Goal: Unclear

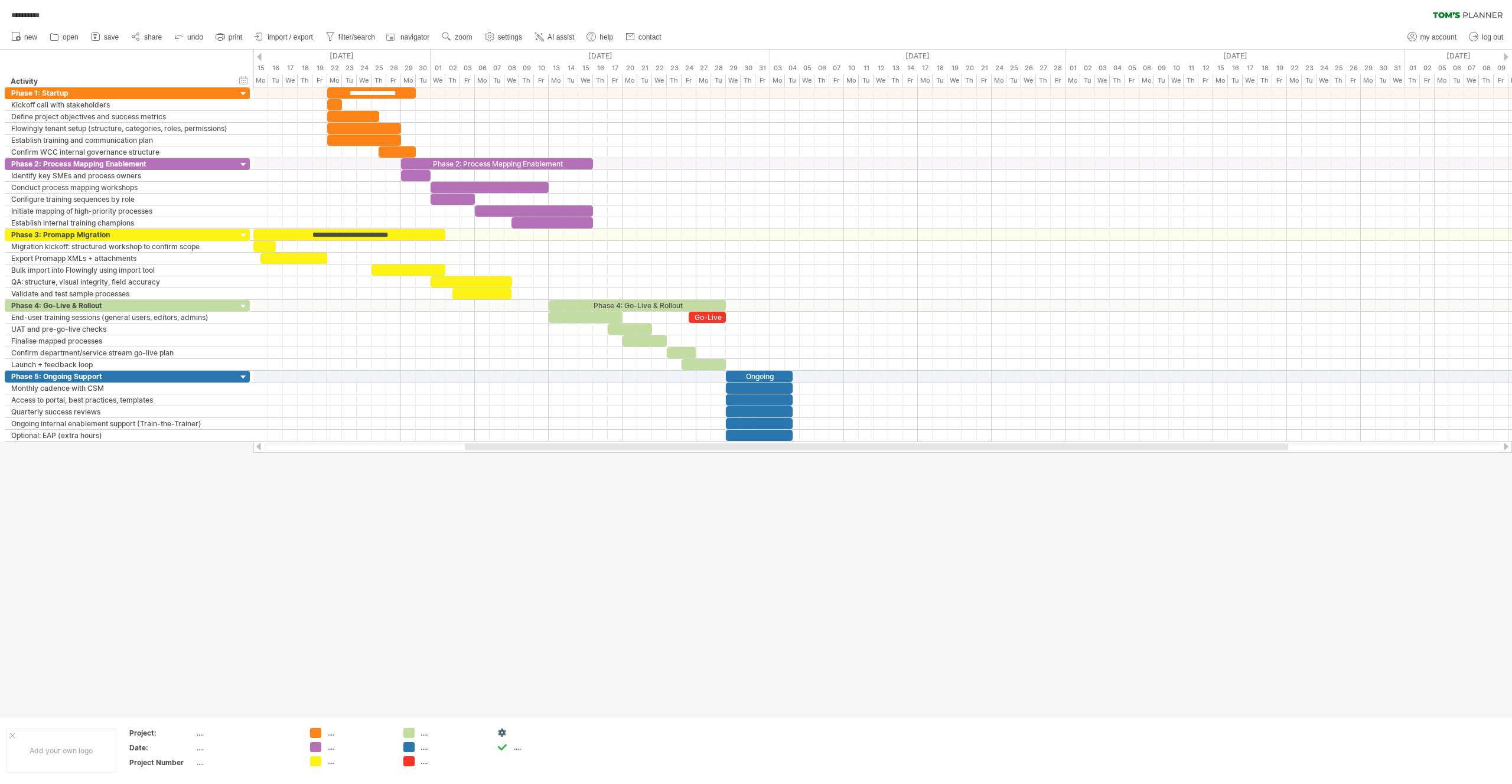
click at [609, 448] on div at bounding box center [877, 447] width 823 height 7
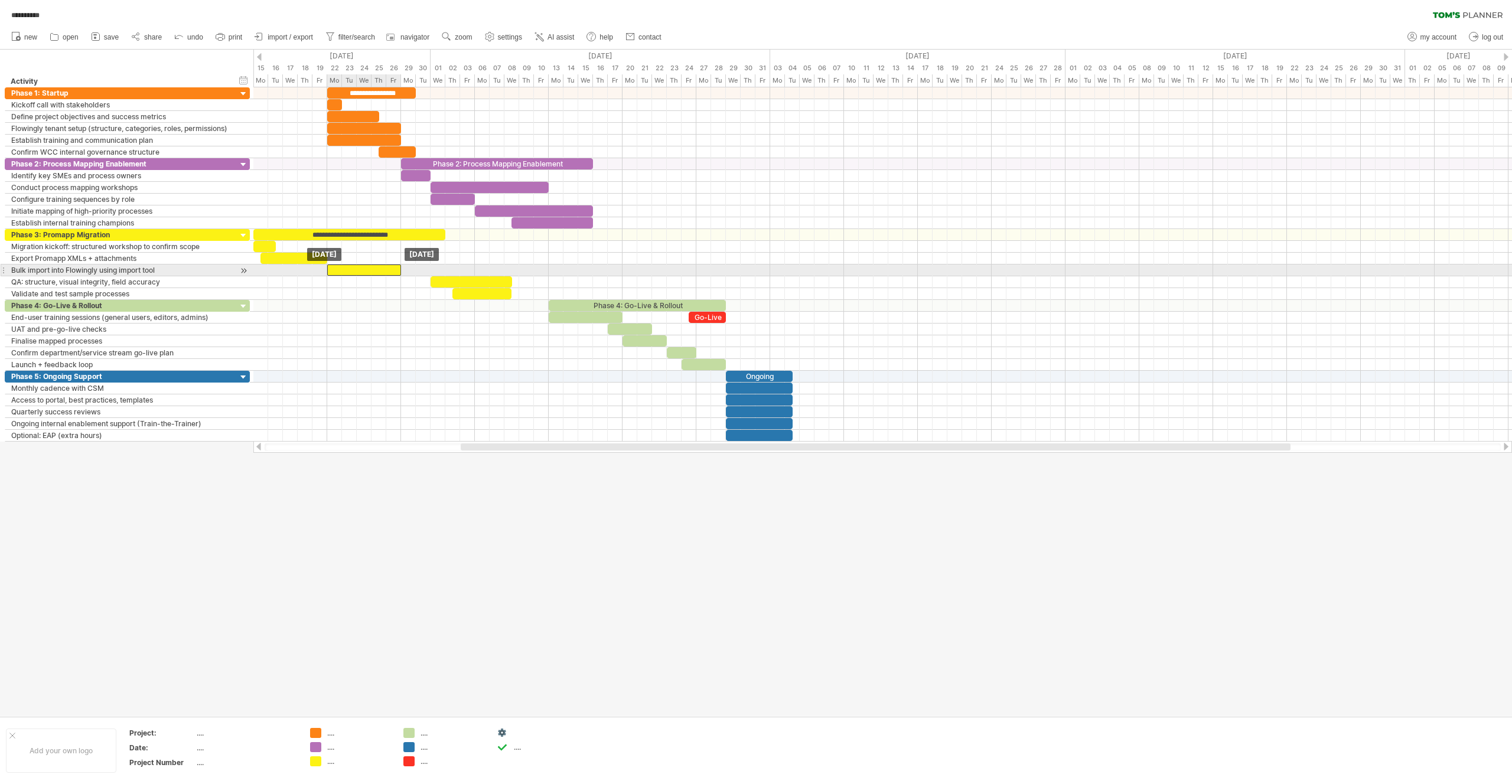
drag, startPoint x: 394, startPoint y: 269, endPoint x: 350, endPoint y: 271, distance: 44.0
click at [350, 271] on div at bounding box center [364, 270] width 74 height 11
drag, startPoint x: 474, startPoint y: 283, endPoint x: 399, endPoint y: 286, distance: 75.1
click at [399, 286] on div at bounding box center [397, 282] width 81 height 11
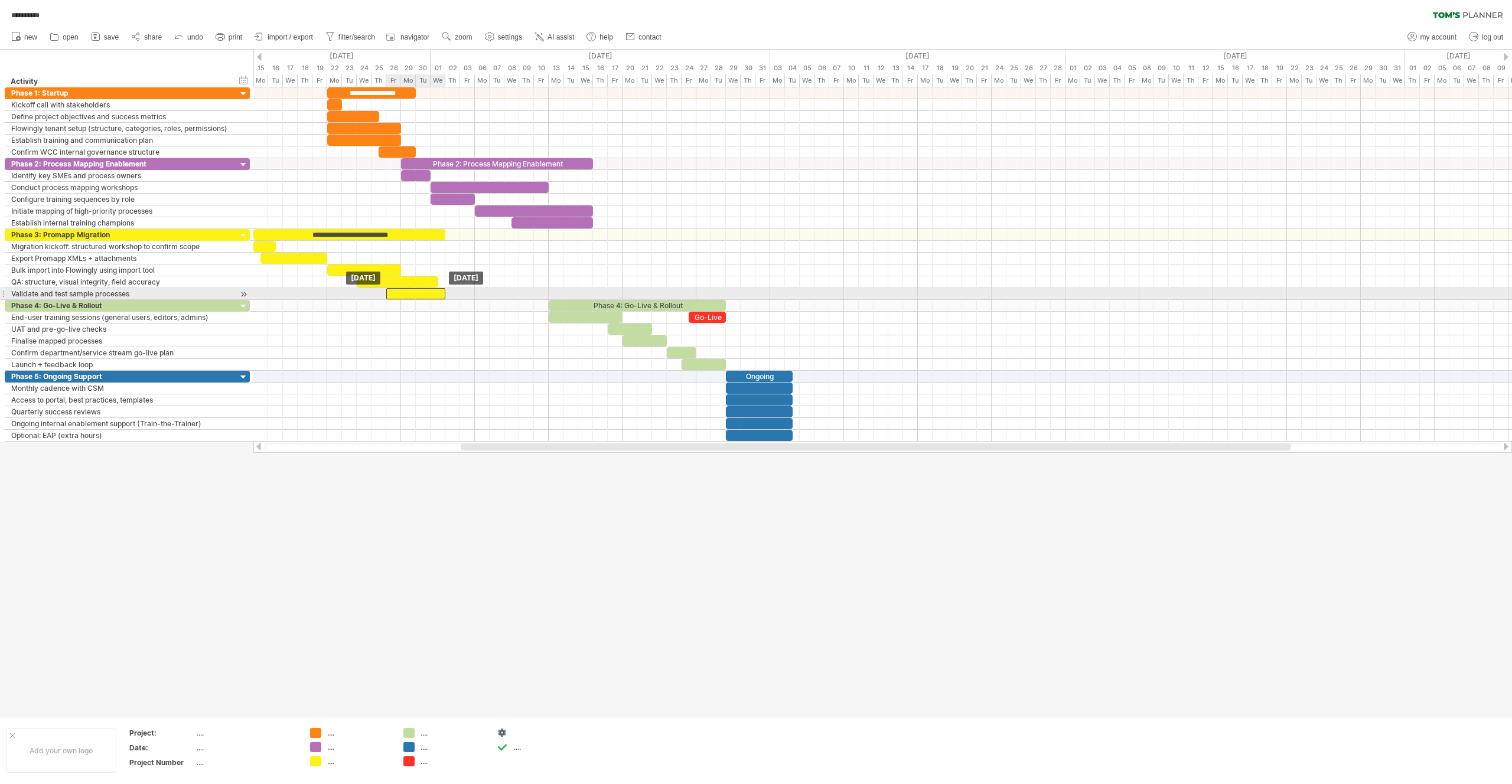
drag, startPoint x: 469, startPoint y: 295, endPoint x: 404, endPoint y: 297, distance: 65.0
click at [404, 297] on div at bounding box center [415, 293] width 59 height 11
drag, startPoint x: 437, startPoint y: 282, endPoint x: 444, endPoint y: 282, distance: 7.0
click at [444, 282] on span at bounding box center [445, 282] width 5 height 11
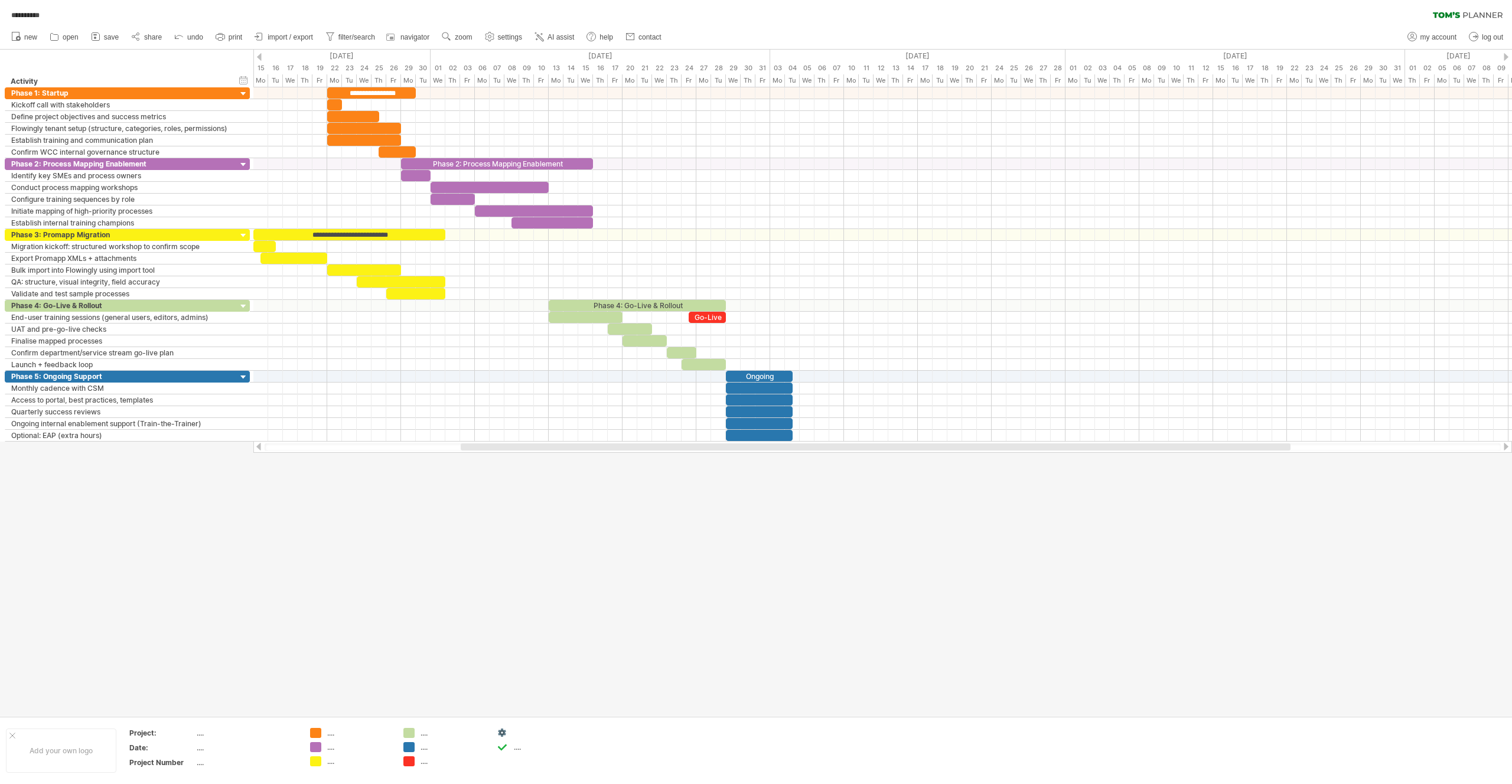
click at [557, 538] on div at bounding box center [756, 382] width 1512 height 667
click at [494, 606] on div at bounding box center [756, 382] width 1512 height 667
click at [349, 237] on div "**********" at bounding box center [349, 235] width 192 height 11
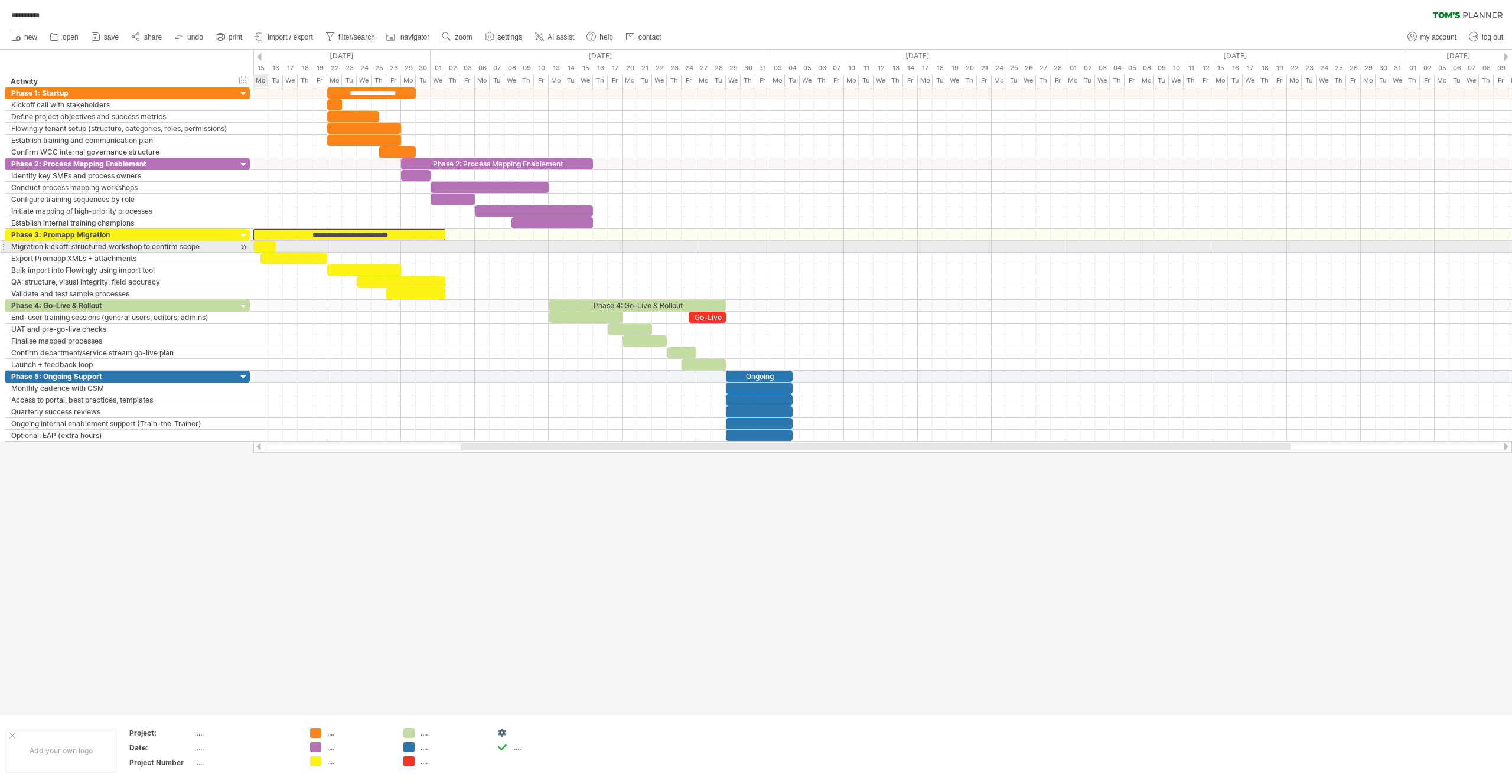
click at [266, 247] on div at bounding box center [264, 246] width 22 height 11
click at [279, 255] on div at bounding box center [294, 258] width 67 height 11
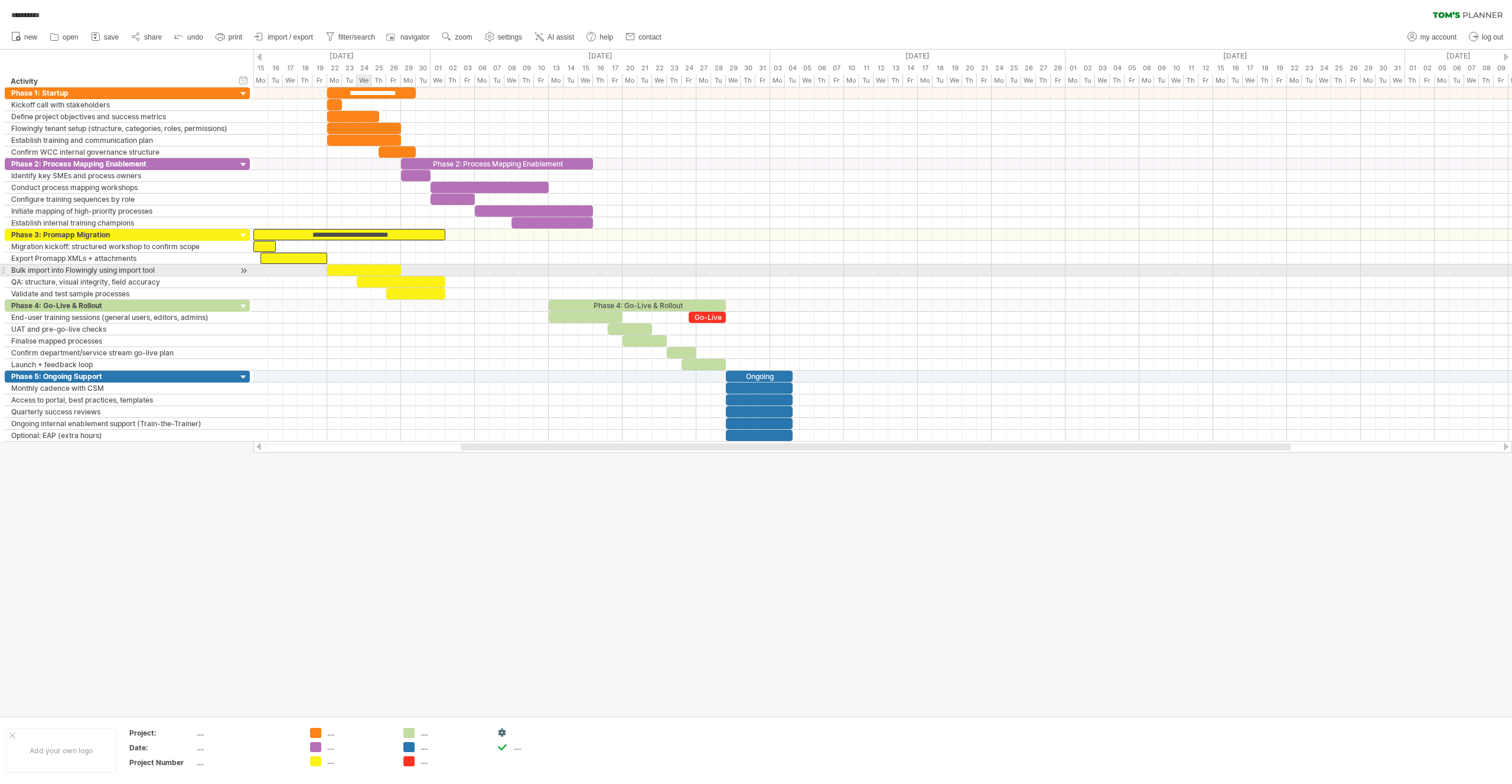
click at [360, 267] on div at bounding box center [364, 270] width 74 height 11
click at [369, 282] on div at bounding box center [401, 282] width 89 height 11
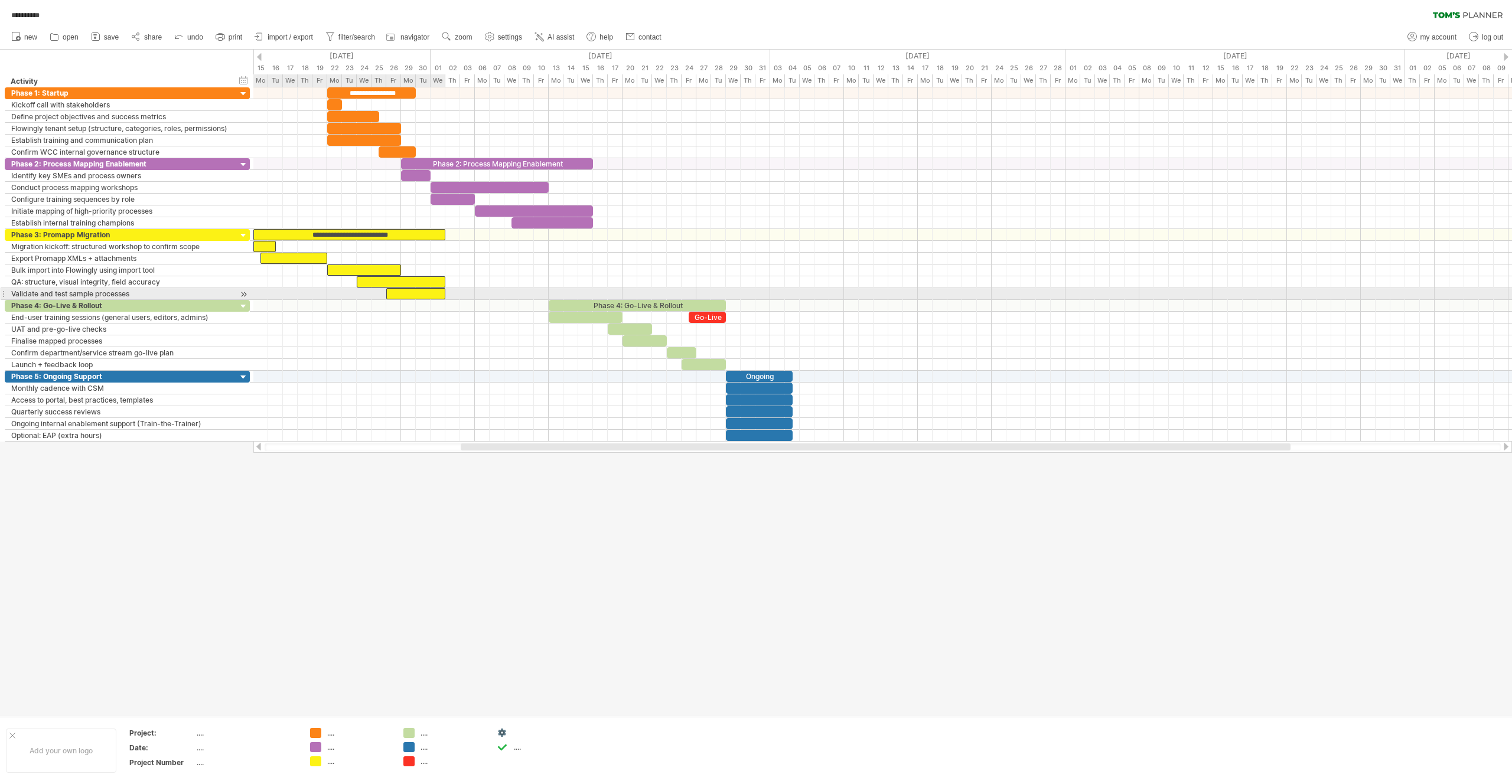
click at [417, 296] on div at bounding box center [415, 293] width 59 height 11
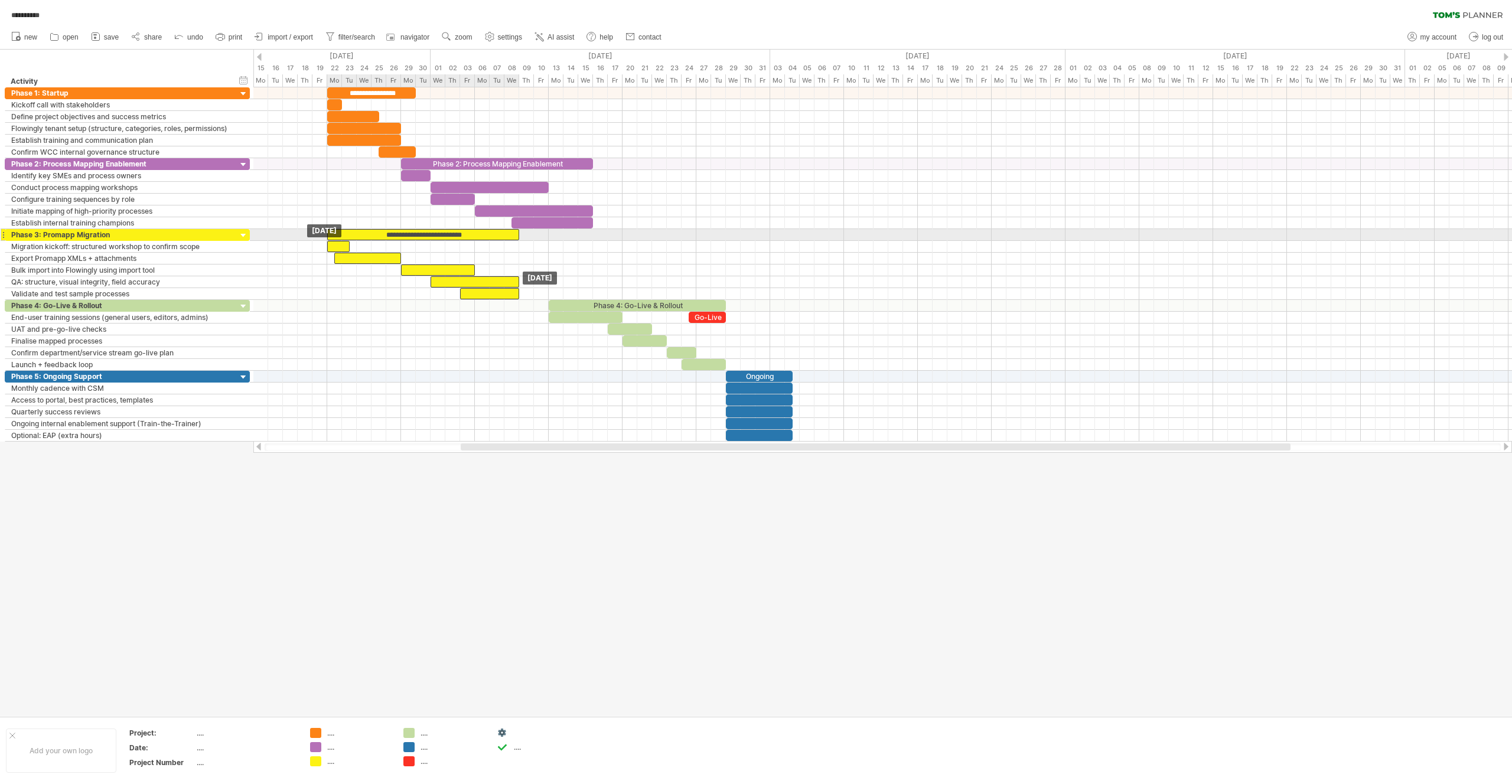
drag, startPoint x: 361, startPoint y: 234, endPoint x: 435, endPoint y: 235, distance: 74.0
click at [435, 235] on div "**********" at bounding box center [423, 235] width 192 height 11
click at [494, 538] on div at bounding box center [756, 382] width 1512 height 667
click at [262, 56] on div "[DATE]" at bounding box center [268, 56] width 325 height 12
click at [260, 57] on div at bounding box center [259, 57] width 5 height 8
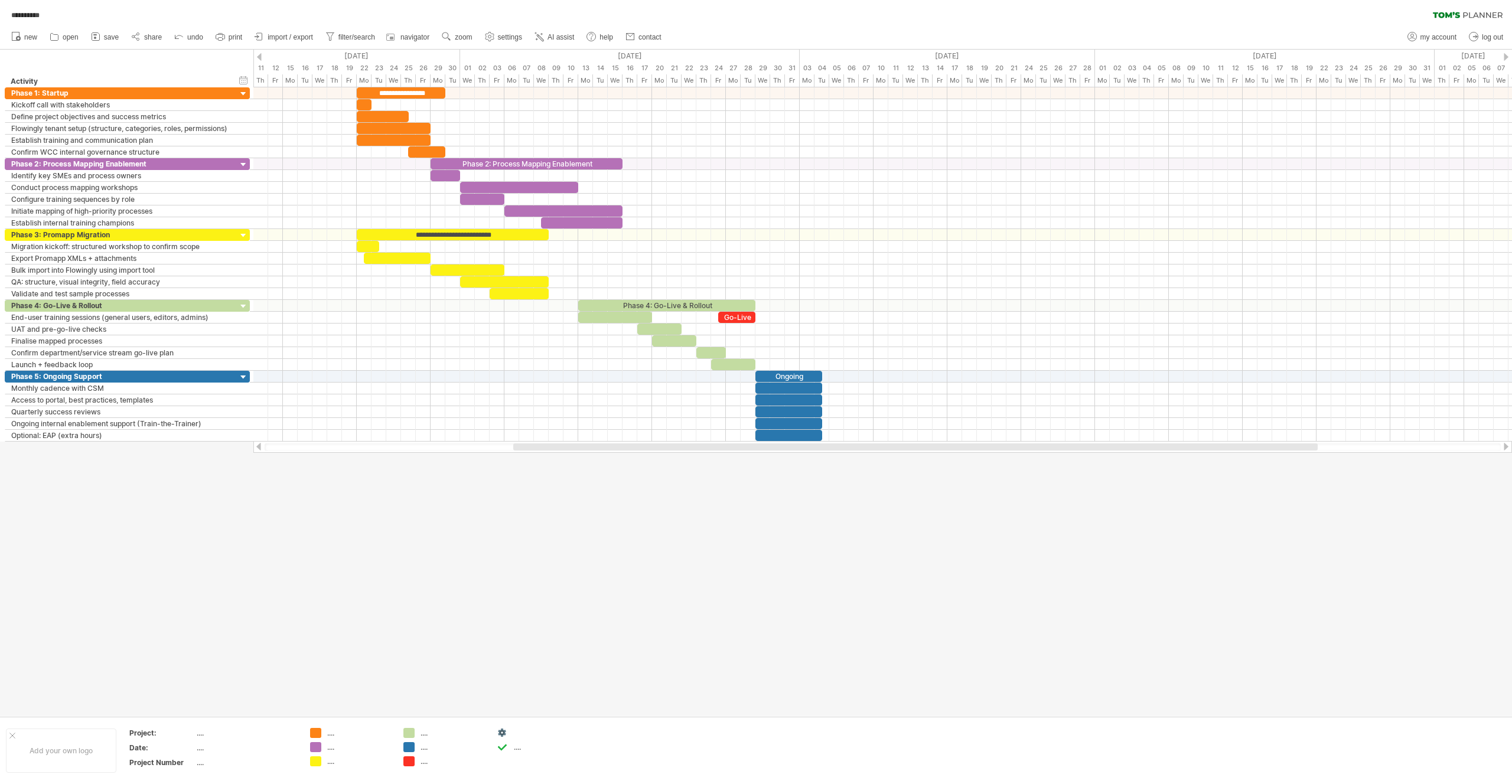
drag, startPoint x: 501, startPoint y: 445, endPoint x: 573, endPoint y: 453, distance: 72.4
click at [573, 453] on div "**********" at bounding box center [756, 392] width 1512 height 784
